Goal: Use online tool/utility: Utilize a website feature to perform a specific function

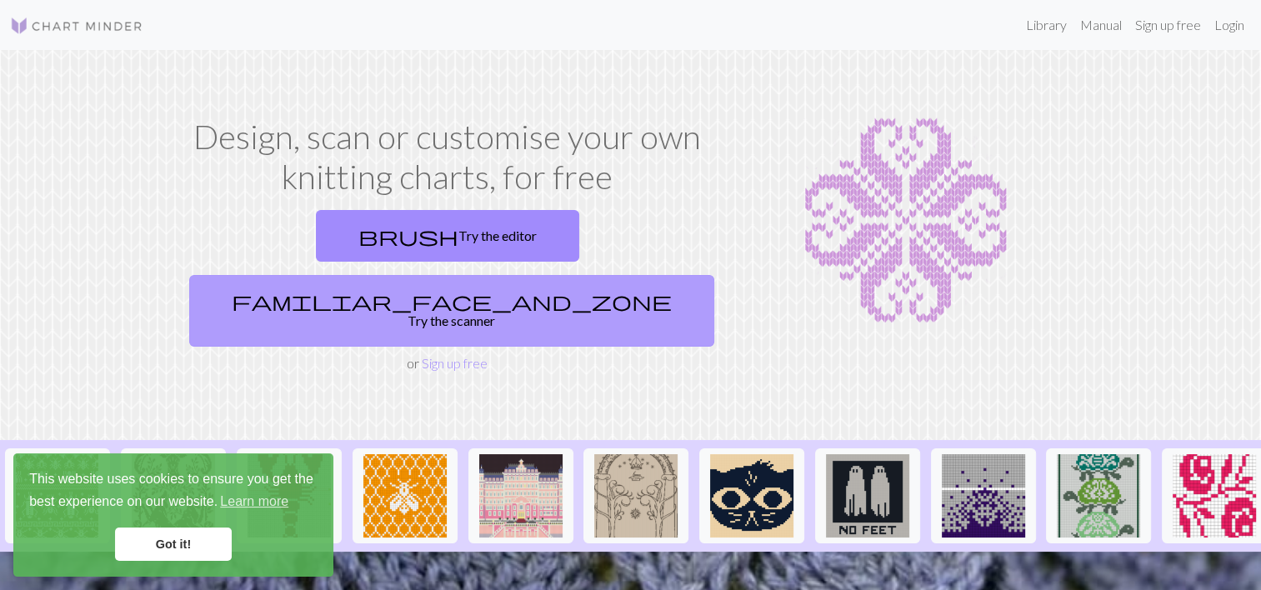
drag, startPoint x: 1228, startPoint y: 1, endPoint x: 553, endPoint y: 243, distance: 716.6
click at [553, 275] on link "familiar_face_and_zone Try the scanner" at bounding box center [451, 311] width 525 height 72
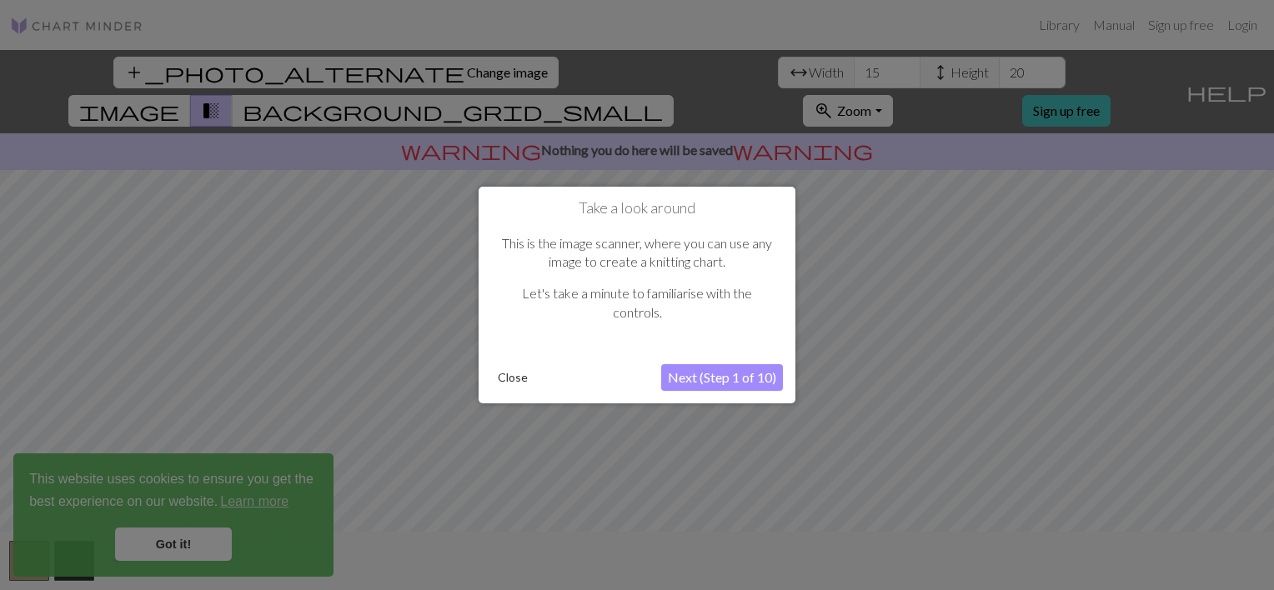
click at [708, 378] on button "Next (Step 1 of 10)" at bounding box center [722, 377] width 122 height 27
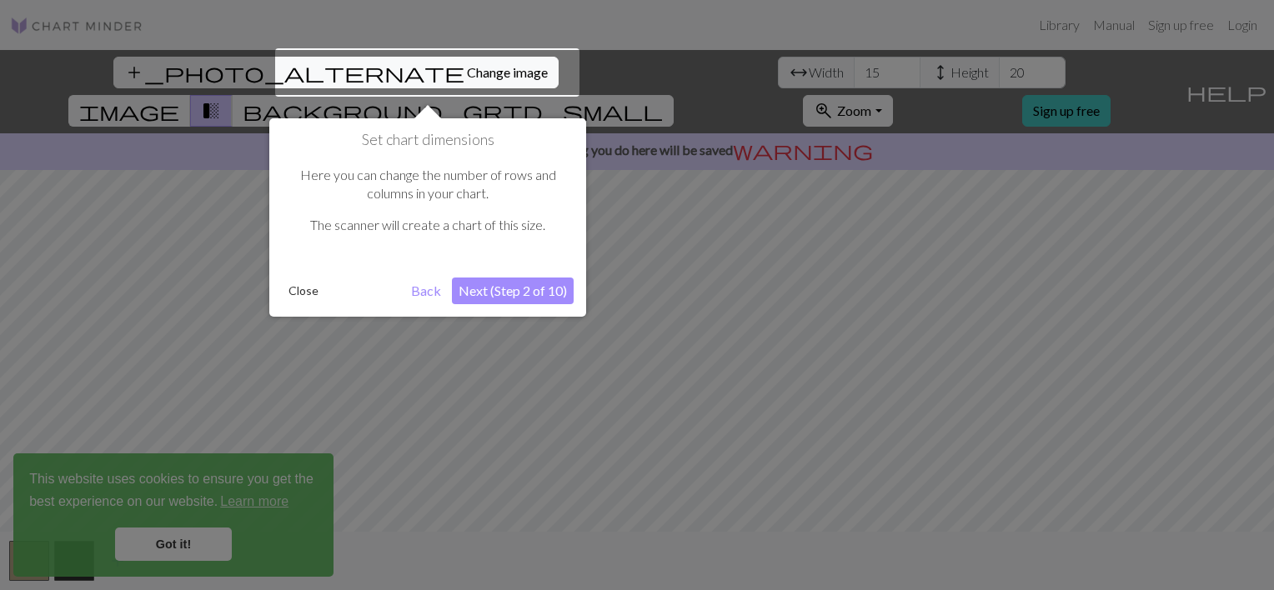
click at [535, 290] on button "Next (Step 2 of 10)" at bounding box center [513, 291] width 122 height 27
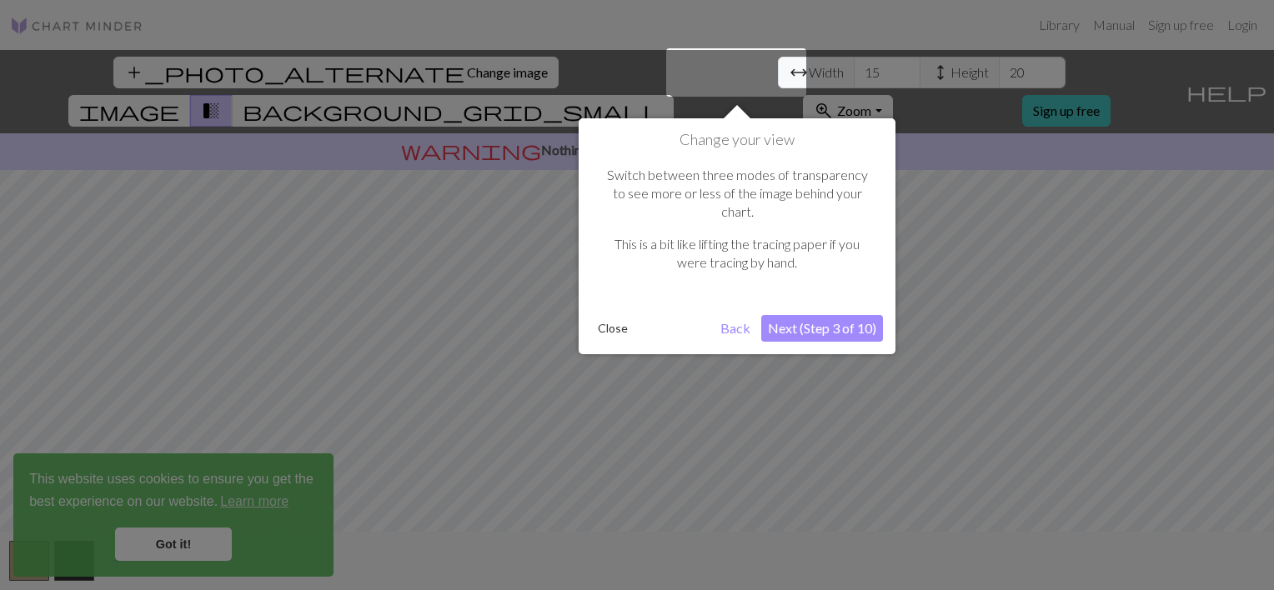
click at [832, 315] on button "Next (Step 3 of 10)" at bounding box center [822, 328] width 122 height 27
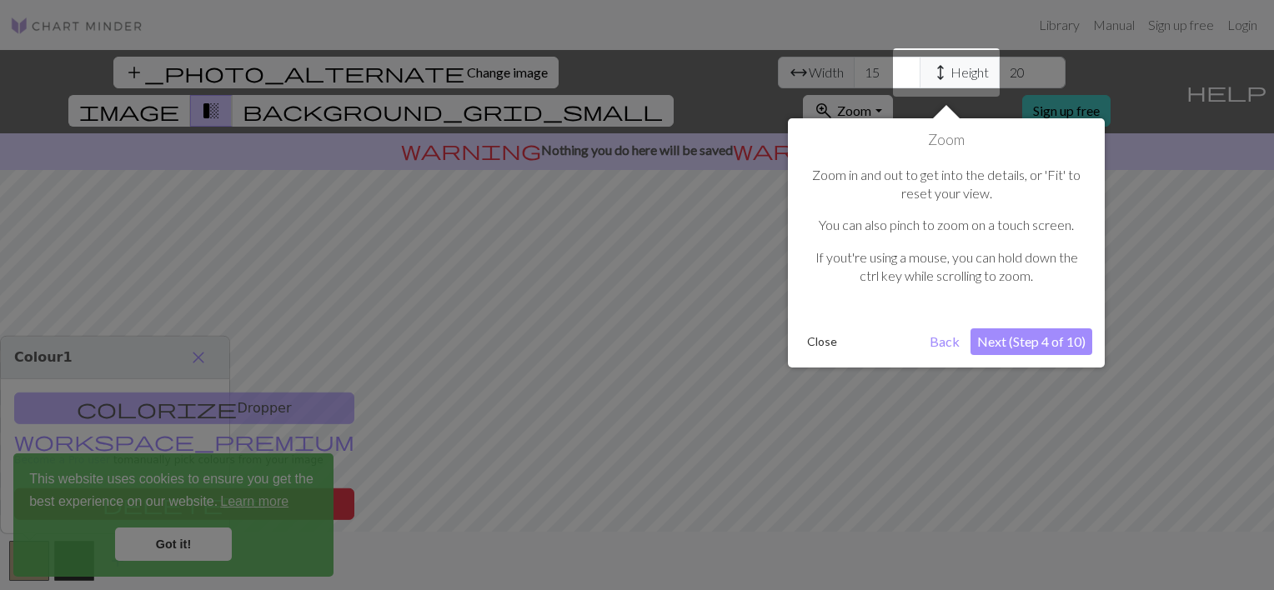
click at [1024, 310] on div "Zoom in and out to get into the details, or 'Fit' to reset your view. You can a…" at bounding box center [946, 232] width 292 height 167
click at [1028, 335] on button "Next (Step 4 of 10)" at bounding box center [1031, 341] width 122 height 27
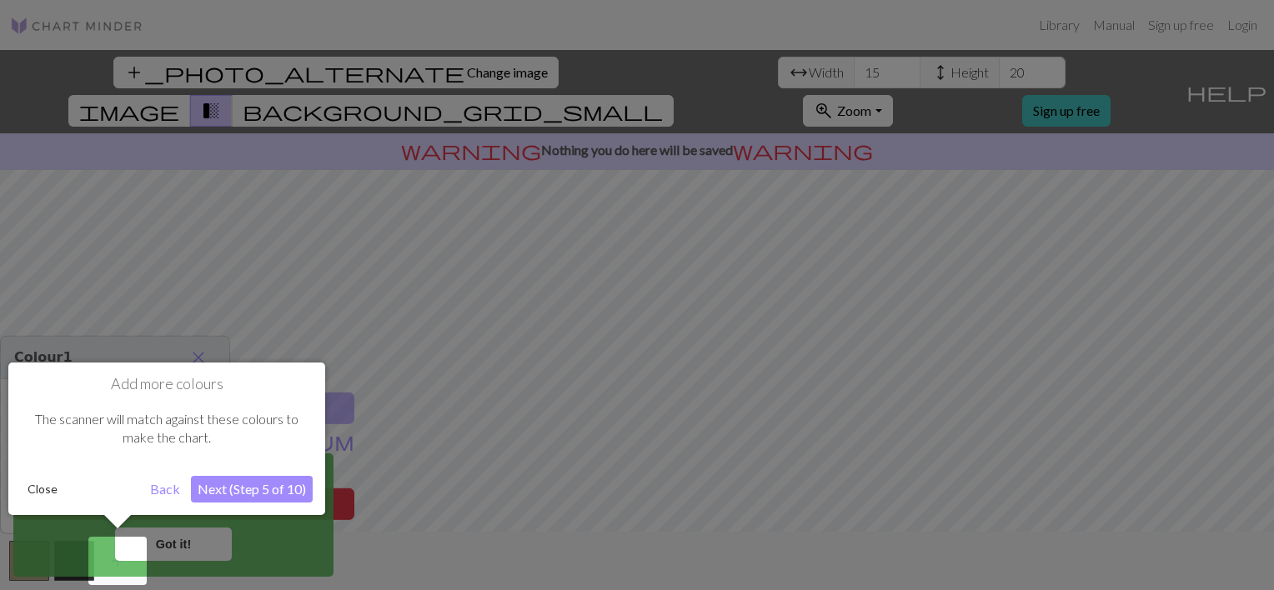
click at [228, 480] on button "Next (Step 5 of 10)" at bounding box center [252, 489] width 122 height 27
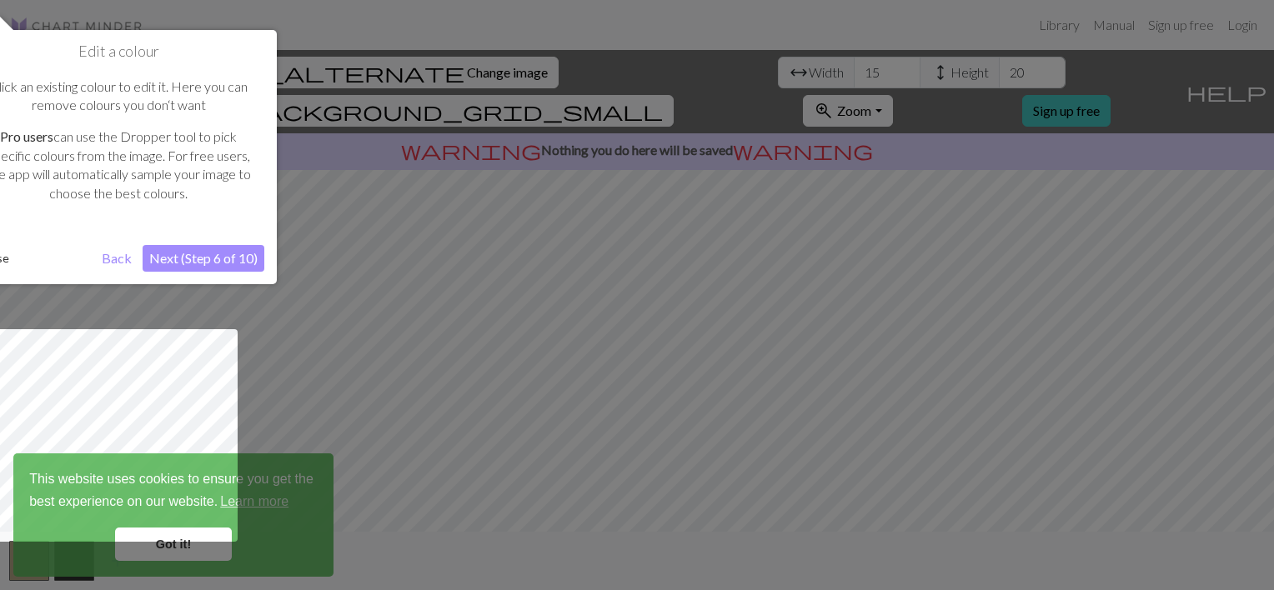
click at [193, 266] on button "Next (Step 6 of 10)" at bounding box center [204, 258] width 122 height 27
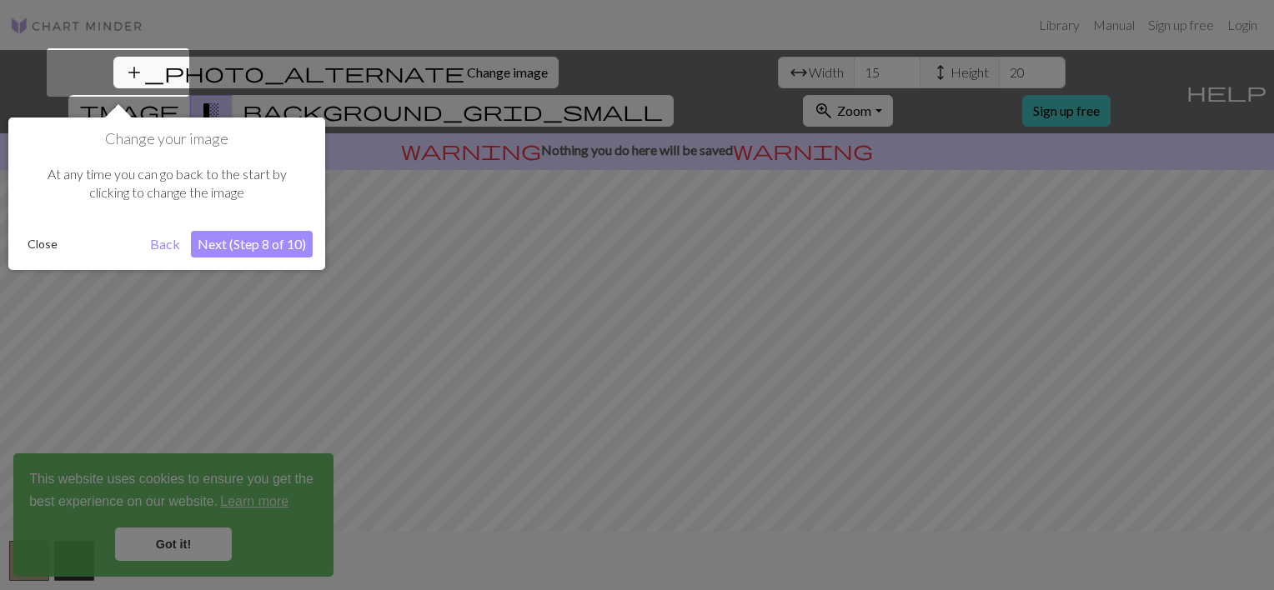
click at [260, 259] on div "Change your image At any time you can go back to the start by clicking to chang…" at bounding box center [166, 194] width 317 height 153
drag, startPoint x: 260, startPoint y: 259, endPoint x: 255, endPoint y: 248, distance: 11.9
click at [255, 248] on button "Next (Step 8 of 10)" at bounding box center [252, 244] width 122 height 27
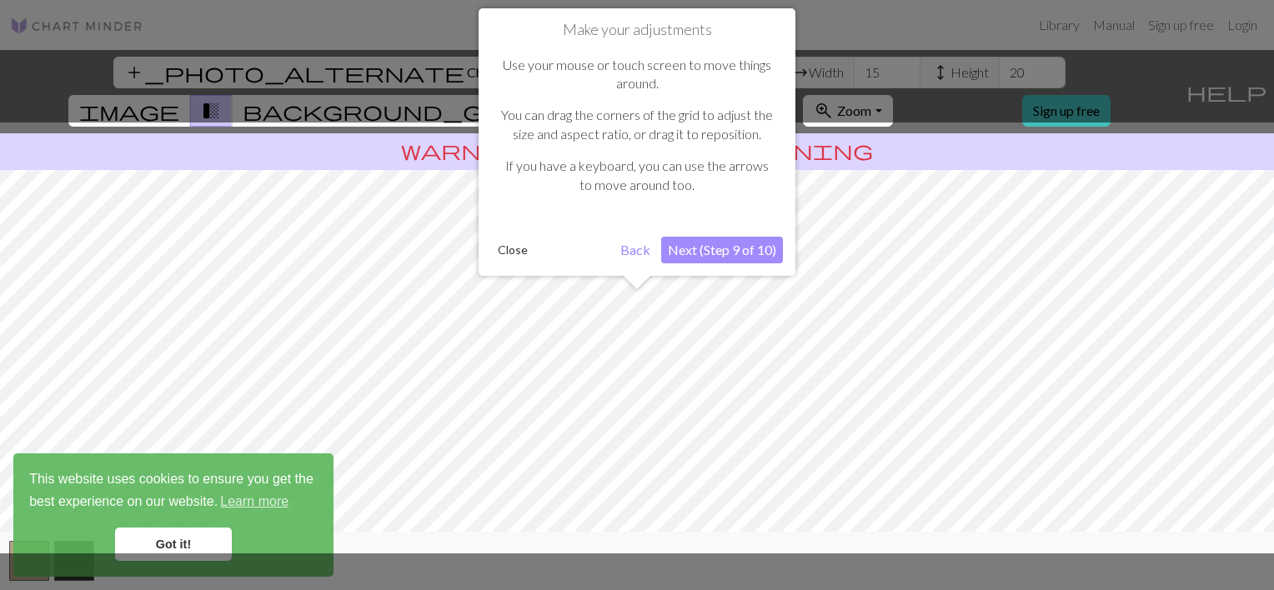
click at [750, 250] on button "Next (Step 9 of 10)" at bounding box center [722, 250] width 122 height 27
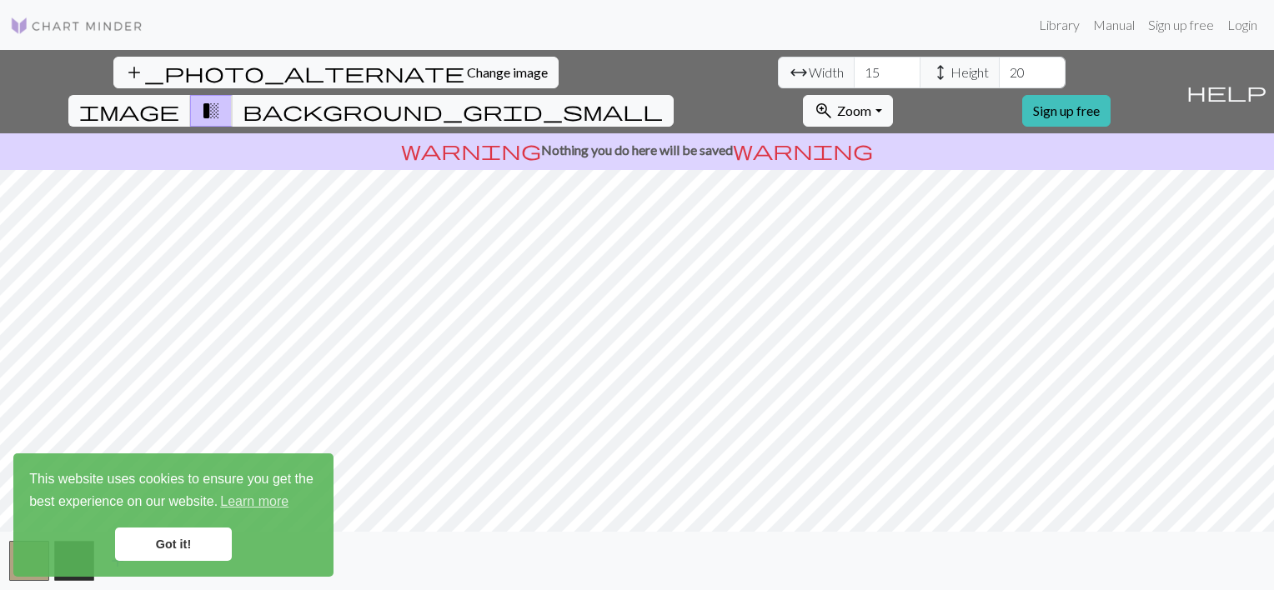
click at [202, 540] on link "Got it!" at bounding box center [173, 544] width 117 height 33
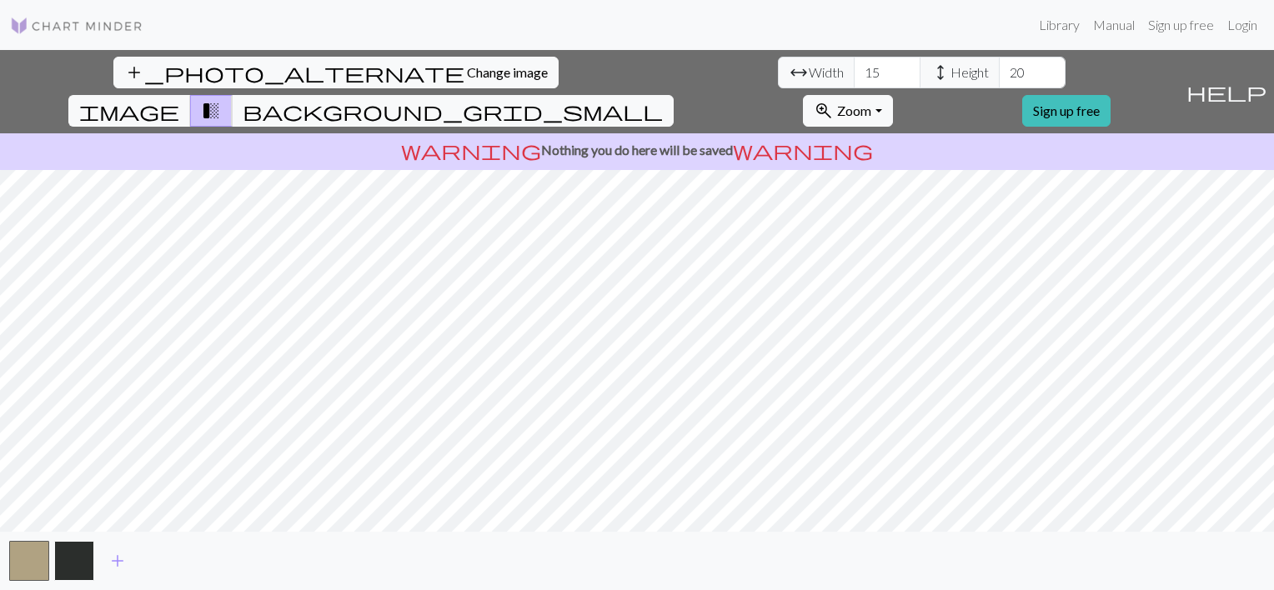
click at [67, 567] on button "button" at bounding box center [74, 561] width 40 height 40
click at [70, 567] on button "button" at bounding box center [74, 561] width 40 height 40
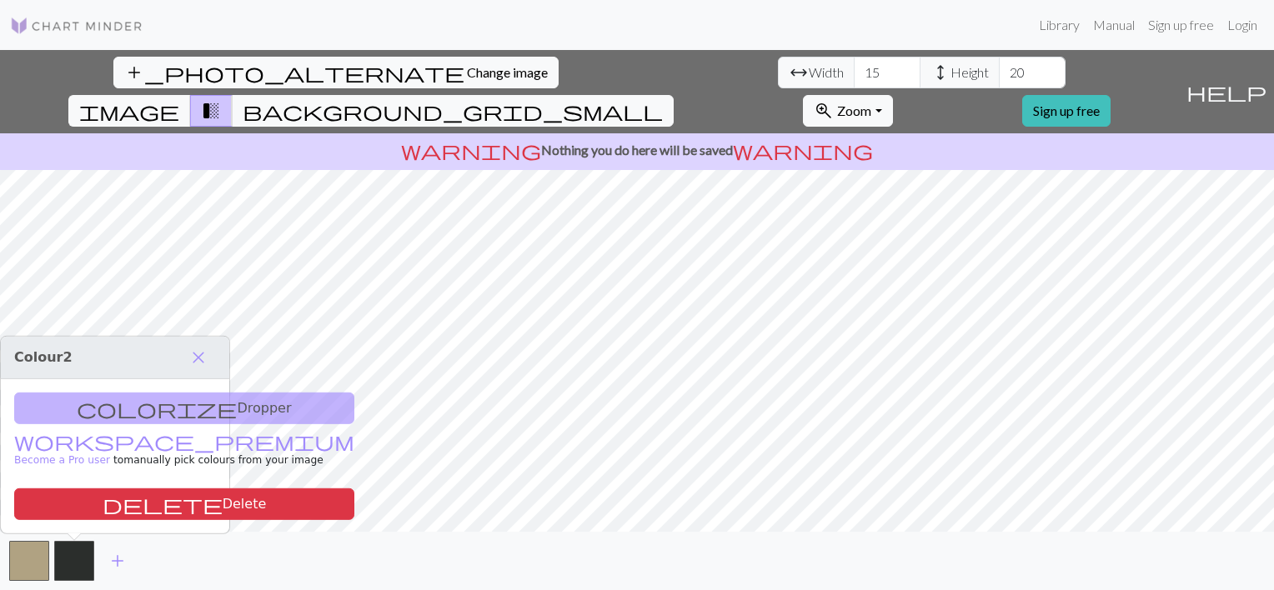
click at [149, 418] on div "colorize Dropper workspace_premium Become a Pro user to manually pick colours f…" at bounding box center [115, 456] width 228 height 154
click at [142, 408] on div "colorize Dropper workspace_premium Become a Pro user to manually pick colours f…" at bounding box center [115, 456] width 228 height 154
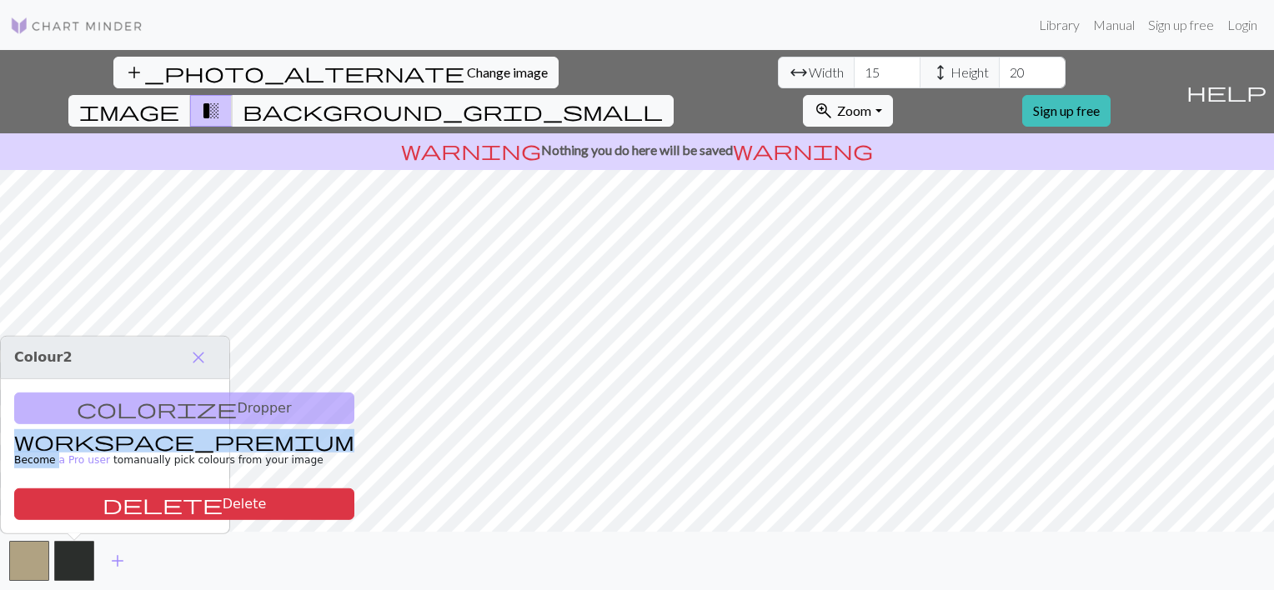
click at [142, 408] on div "colorize Dropper workspace_premium Become a Pro user to manually pick colours f…" at bounding box center [115, 456] width 228 height 154
click at [192, 360] on span "close" at bounding box center [198, 357] width 20 height 23
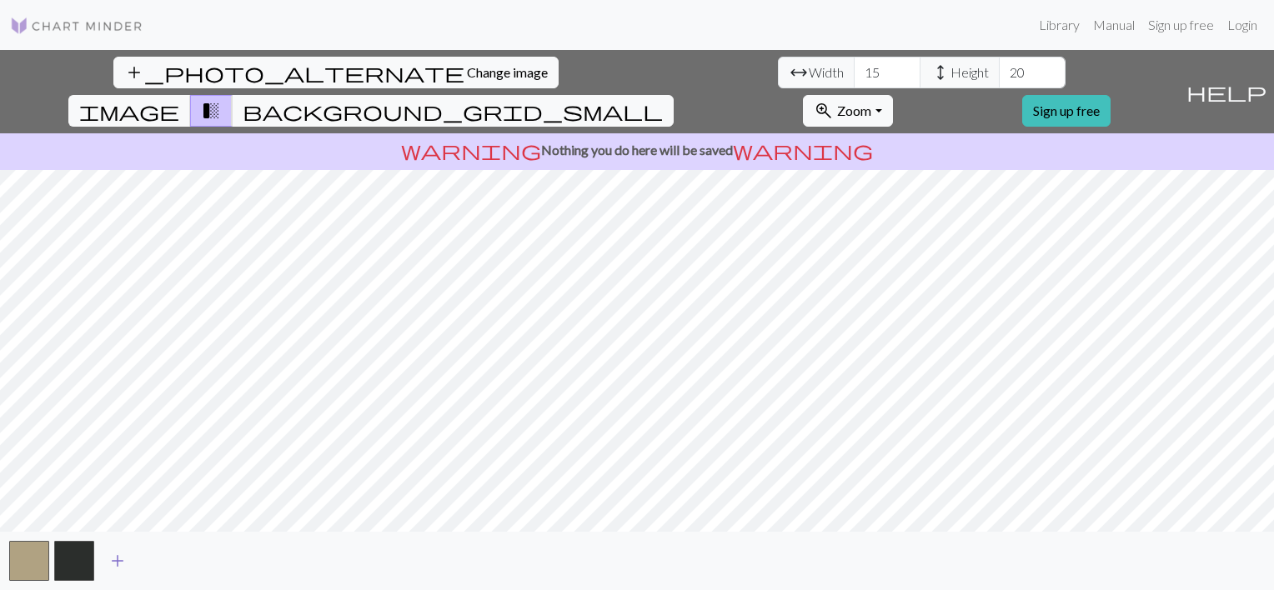
click at [110, 561] on span "add" at bounding box center [118, 560] width 20 height 23
click at [83, 560] on button "button" at bounding box center [74, 561] width 40 height 40
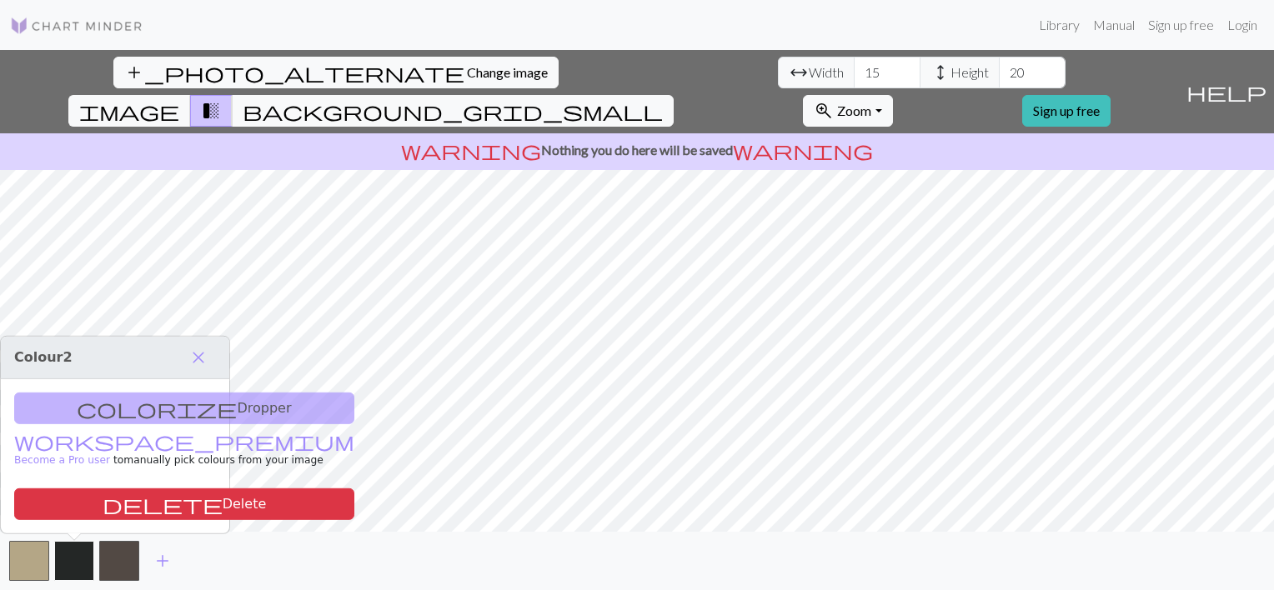
click at [75, 558] on button "button" at bounding box center [74, 561] width 40 height 40
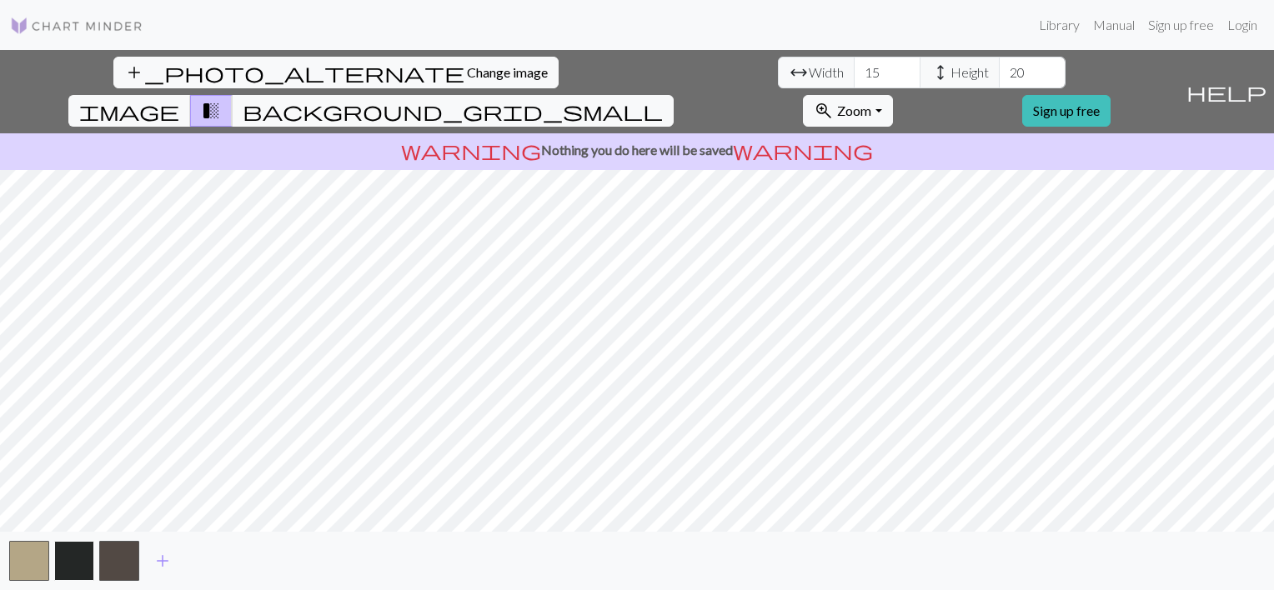
click at [83, 544] on button "button" at bounding box center [74, 561] width 40 height 40
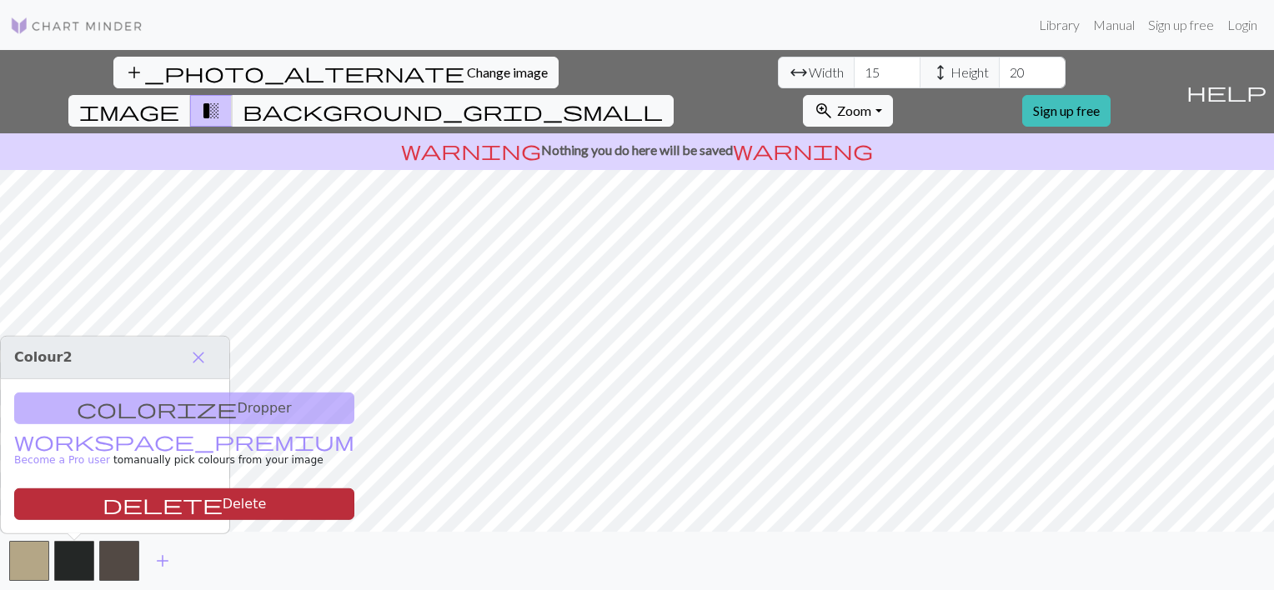
click at [103, 499] on span "delete" at bounding box center [163, 504] width 120 height 23
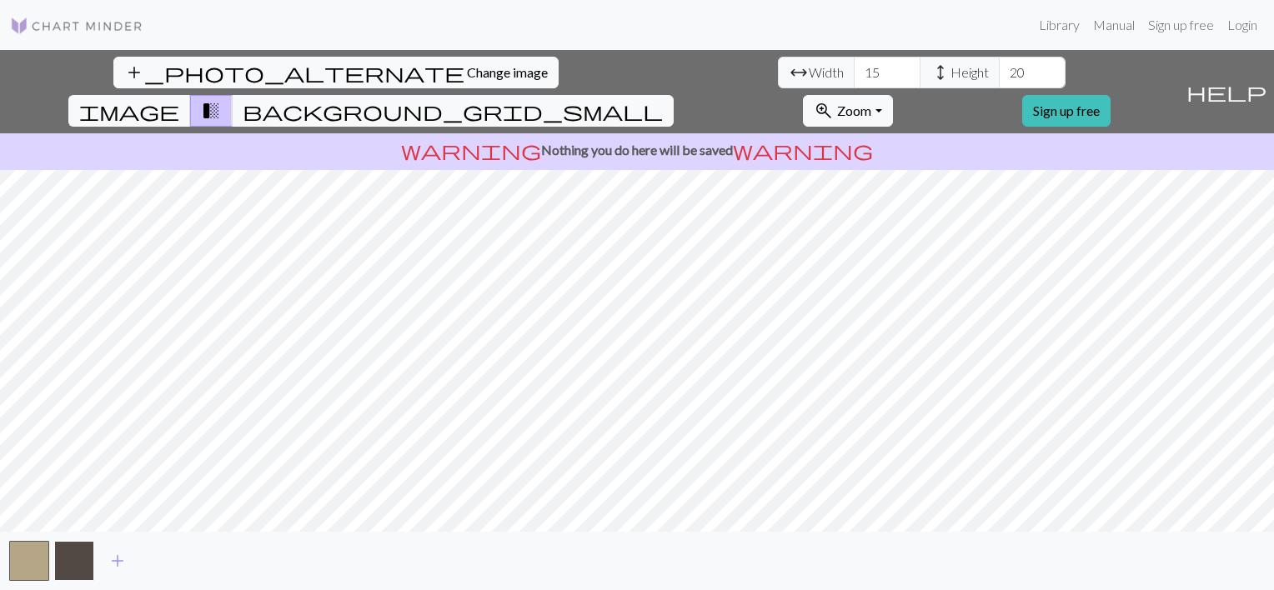
click at [87, 553] on button "button" at bounding box center [74, 561] width 40 height 40
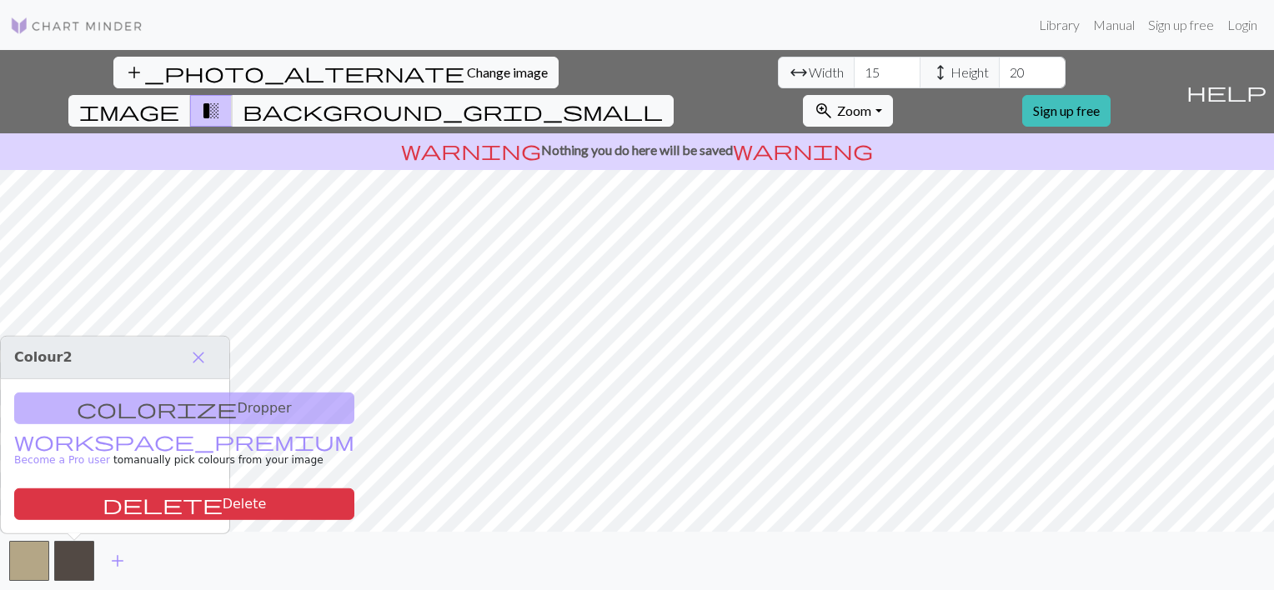
click at [147, 410] on div "colorize Dropper workspace_premium Become a Pro user to manually pick colours f…" at bounding box center [115, 456] width 228 height 154
click at [663, 99] on span "background_grid_small" at bounding box center [453, 110] width 420 height 23
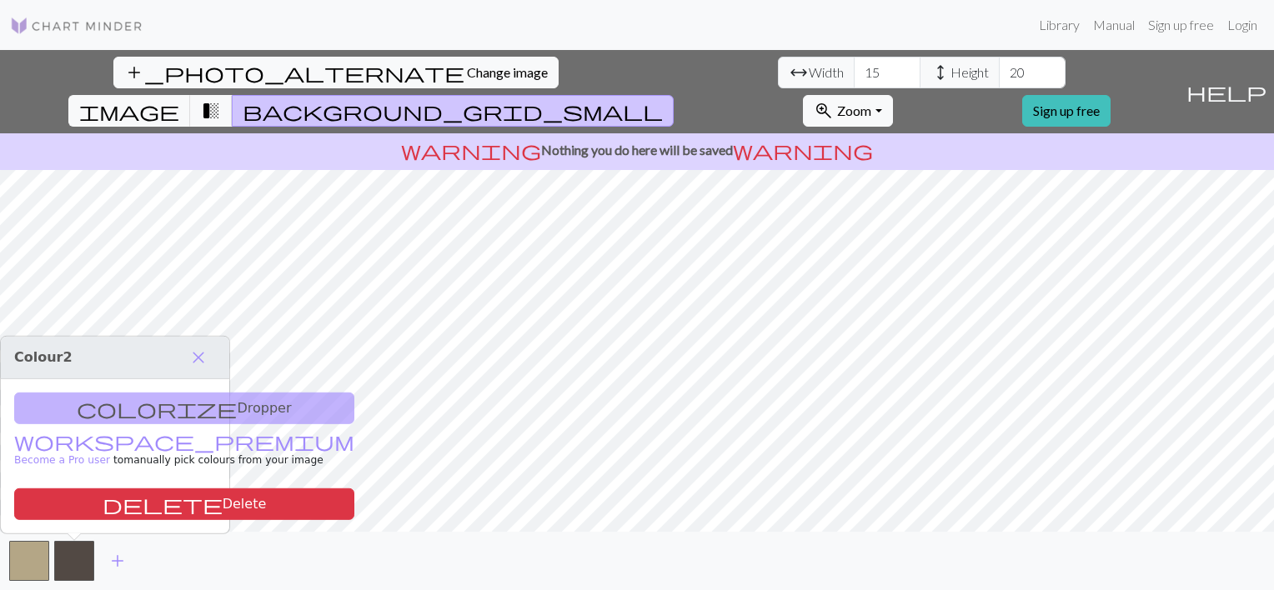
click at [663, 99] on span "background_grid_small" at bounding box center [453, 110] width 420 height 23
click at [221, 99] on span "transition_fade" at bounding box center [211, 110] width 20 height 23
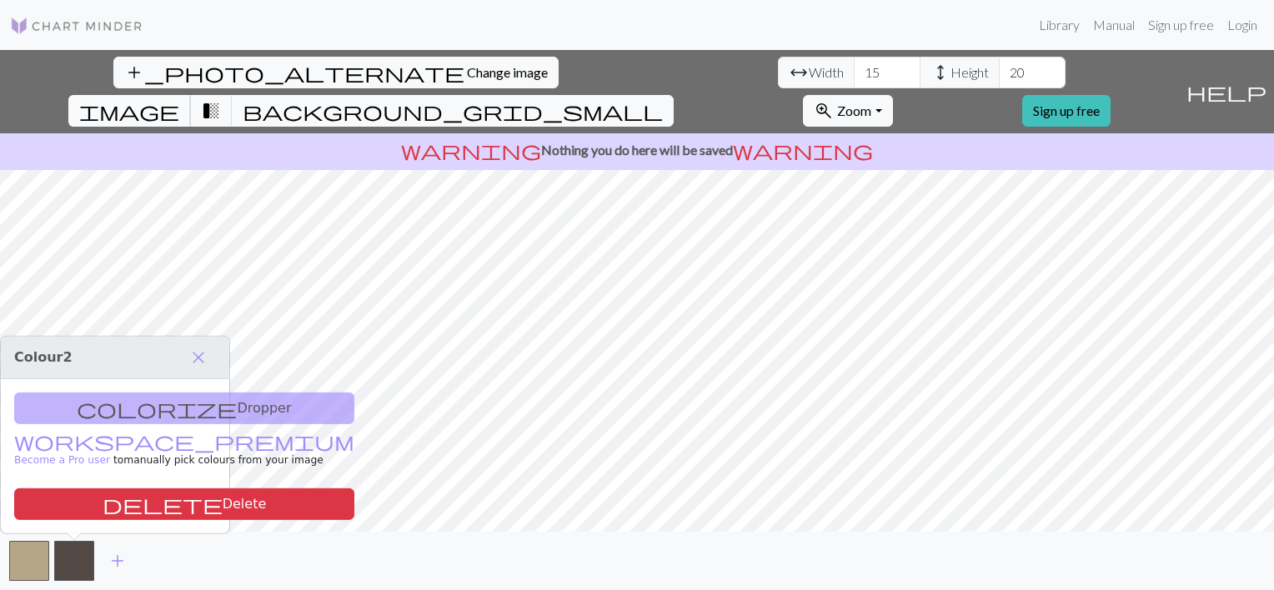
click at [179, 99] on span "image" at bounding box center [129, 110] width 100 height 23
click at [221, 99] on span "transition_fade" at bounding box center [211, 110] width 20 height 23
click at [179, 99] on span "image" at bounding box center [129, 110] width 100 height 23
click at [221, 99] on span "transition_fade" at bounding box center [211, 110] width 20 height 23
click at [663, 99] on span "background_grid_small" at bounding box center [453, 110] width 420 height 23
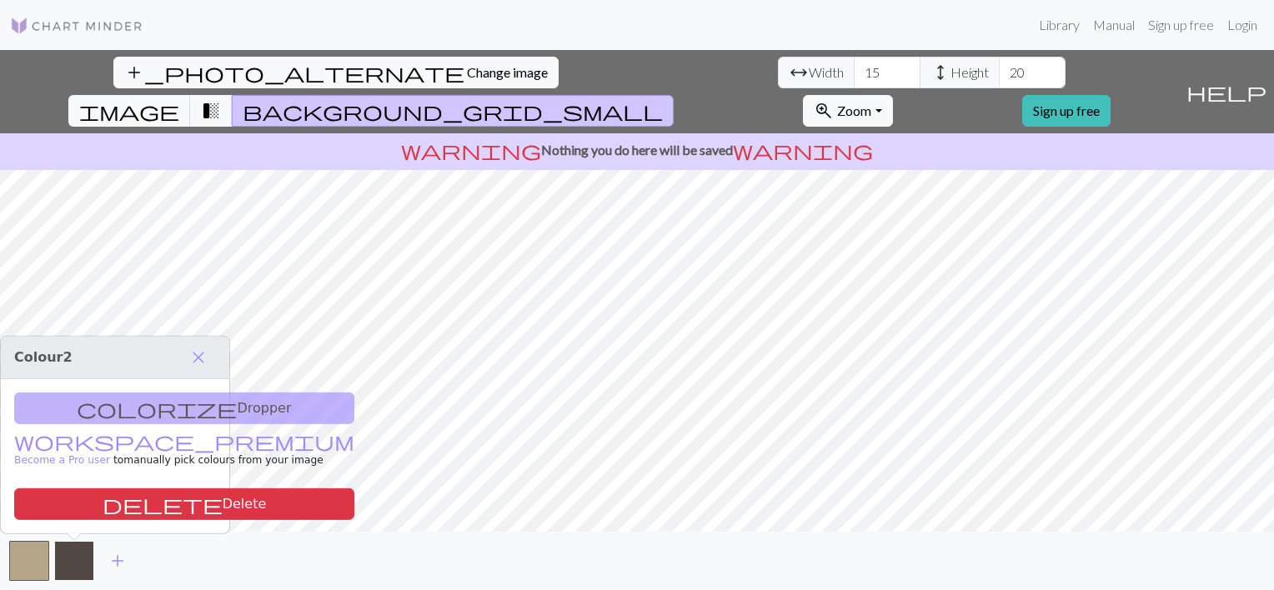
click at [91, 566] on button "button" at bounding box center [74, 561] width 40 height 40
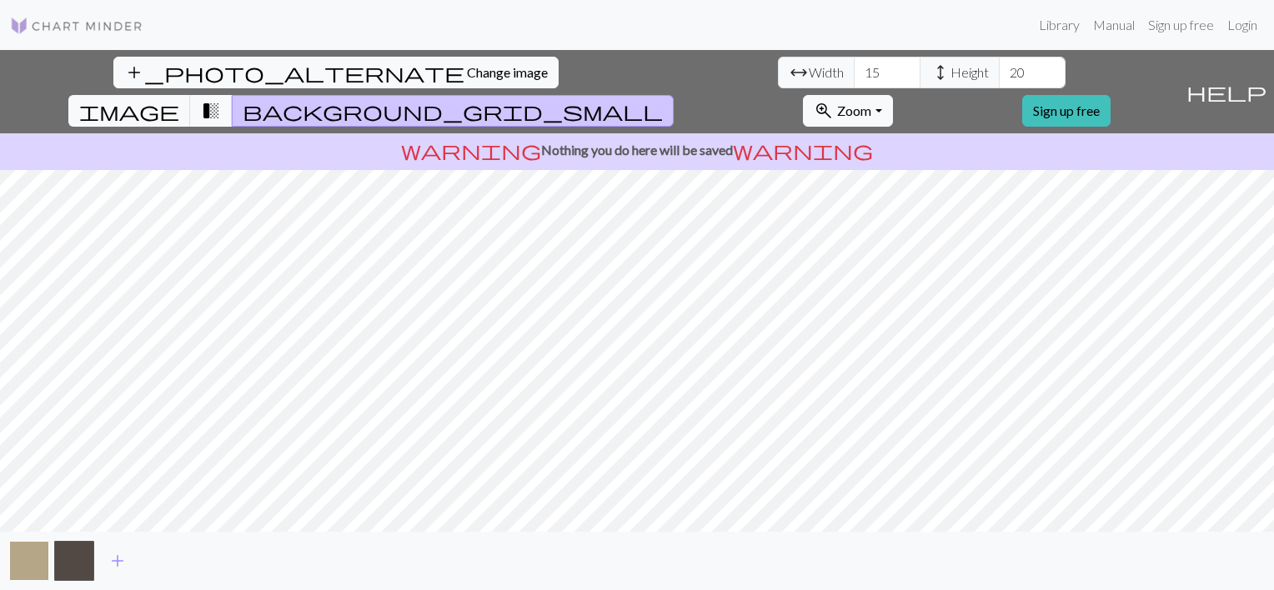
click at [40, 561] on button "button" at bounding box center [29, 561] width 40 height 40
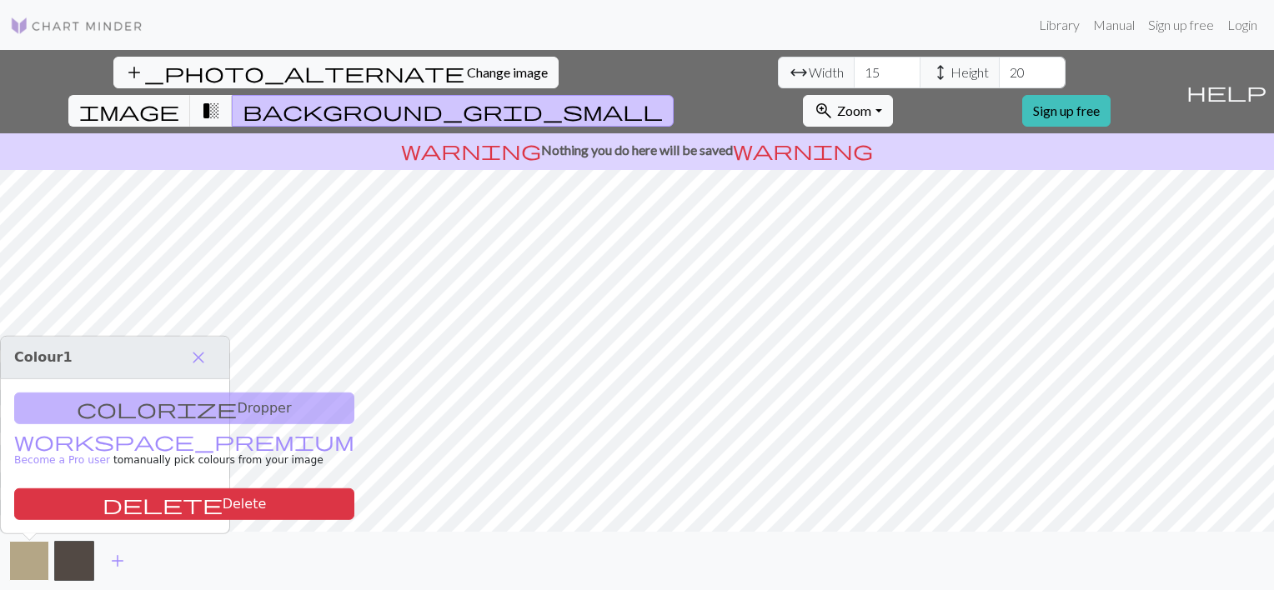
click at [32, 559] on button "button" at bounding box center [29, 561] width 40 height 40
click at [71, 557] on button "button" at bounding box center [74, 561] width 40 height 40
click at [467, 67] on span "Change image" at bounding box center [507, 72] width 81 height 16
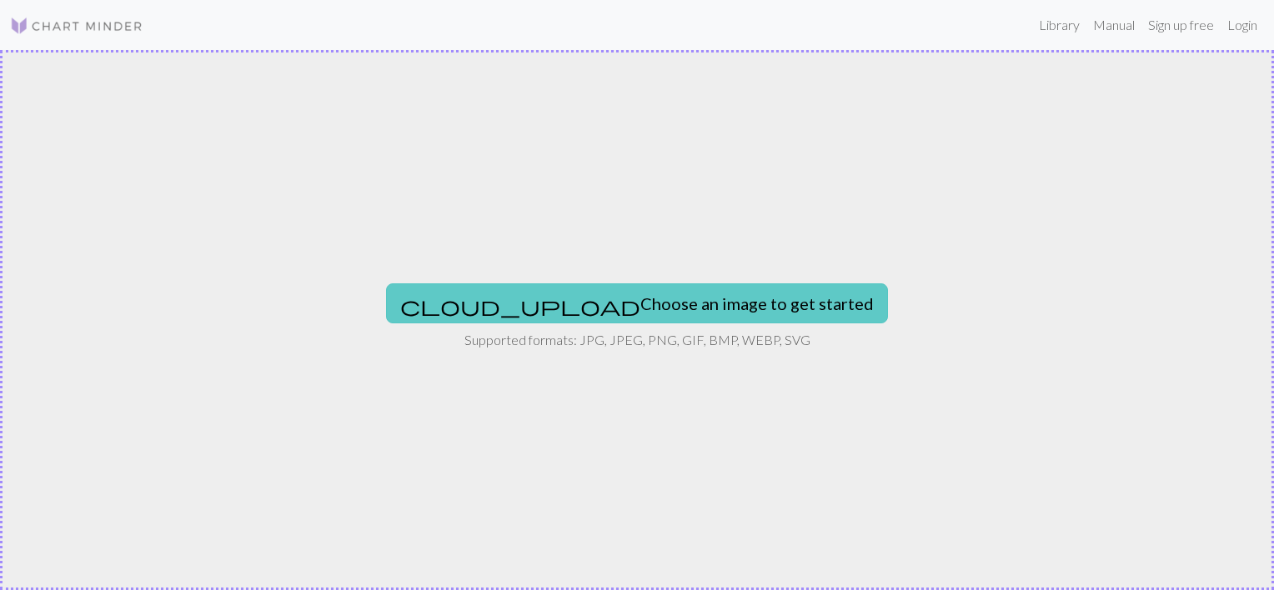
click at [609, 310] on button "cloud_upload Choose an image to get started" at bounding box center [637, 303] width 502 height 40
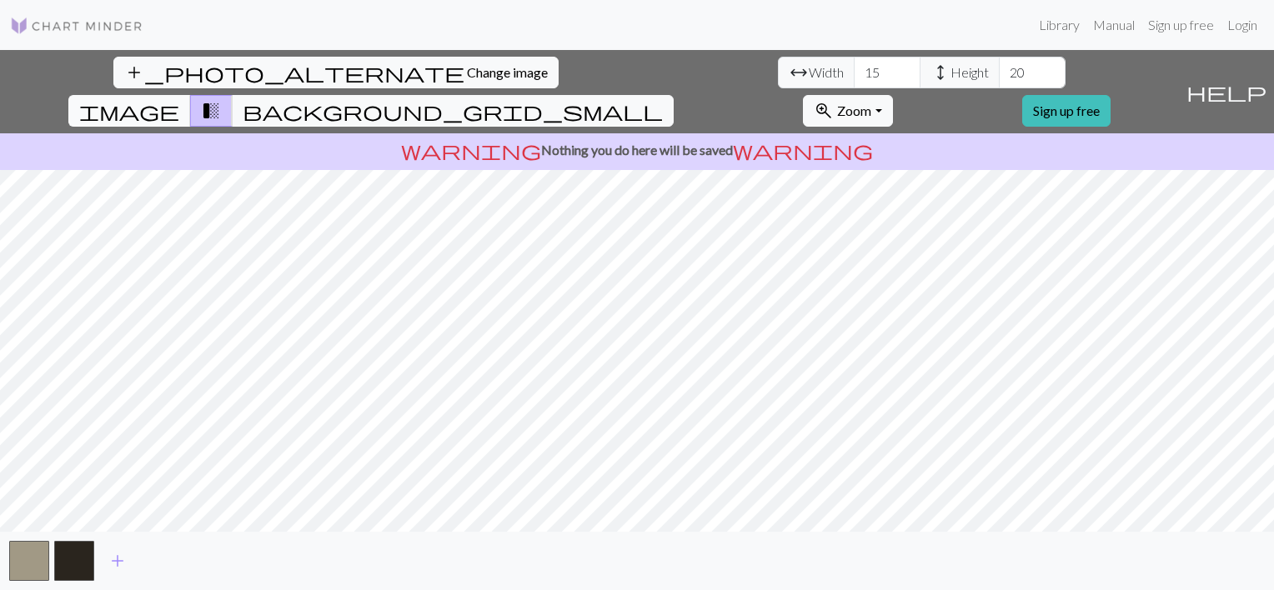
drag, startPoint x: 683, startPoint y: 88, endPoint x: 690, endPoint y: 79, distance: 10.7
click at [689, 80] on div "add_photo_alternate Change image arrow_range Width 15 height Height 20 image tr…" at bounding box center [589, 91] width 1179 height 83
click at [179, 99] on span "image" at bounding box center [129, 110] width 100 height 23
click at [233, 95] on button "transition_fade" at bounding box center [211, 111] width 43 height 32
click at [66, 581] on div "add" at bounding box center [637, 561] width 1274 height 58
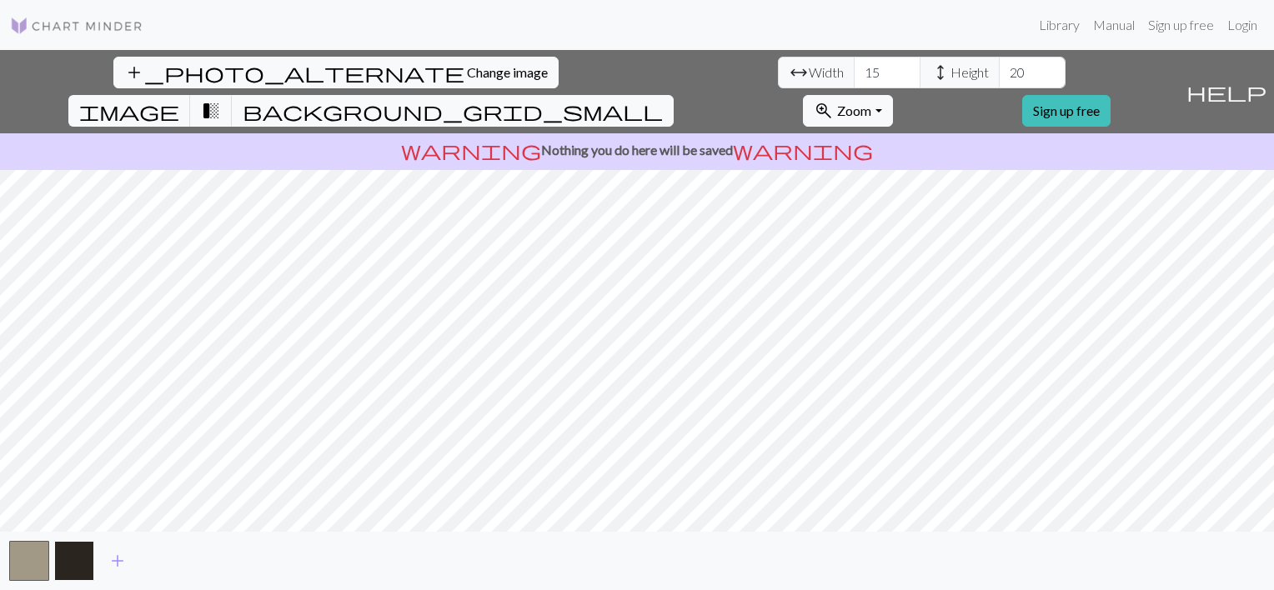
click at [71, 550] on button "button" at bounding box center [74, 561] width 40 height 40
